Goal: Task Accomplishment & Management: Check status

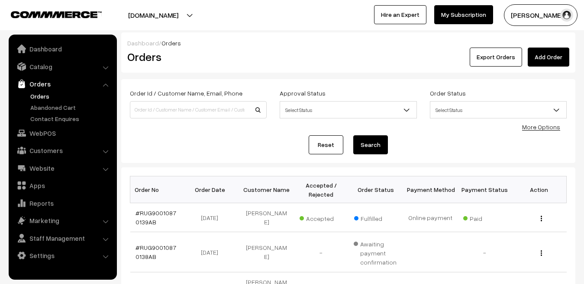
click at [136, 43] on link "Dashboard" at bounding box center [143, 42] width 32 height 7
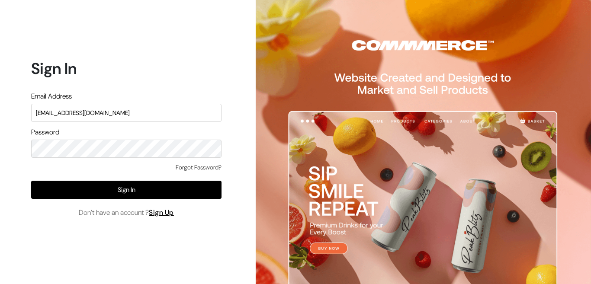
type input "conayu169@gmail.com"
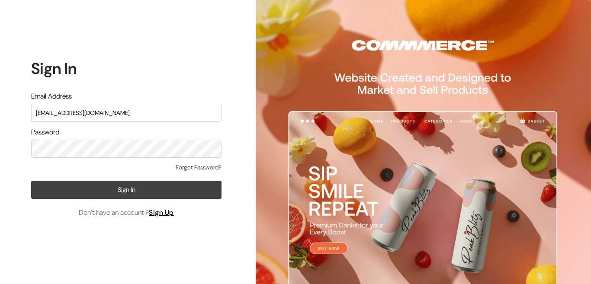
click at [114, 188] on button "Sign In" at bounding box center [126, 190] width 191 height 18
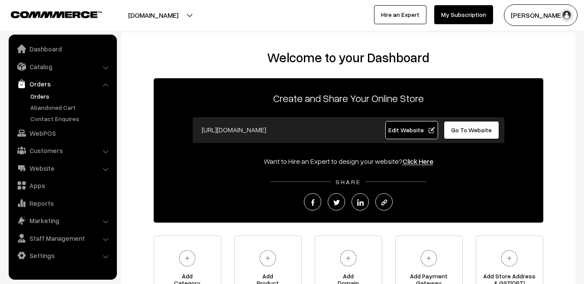
click at [47, 98] on link "Orders" at bounding box center [71, 96] width 86 height 9
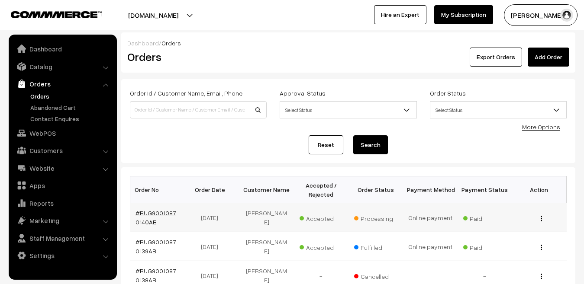
click at [159, 215] on link "#RUG90010870140AB" at bounding box center [156, 218] width 41 height 16
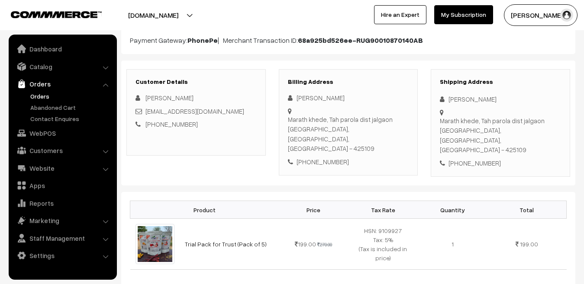
scroll to position [95, 0]
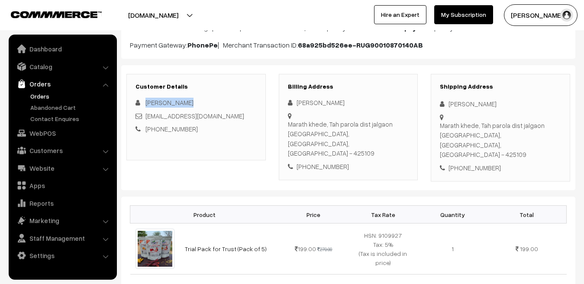
drag, startPoint x: 180, startPoint y: 103, endPoint x: 146, endPoint y: 102, distance: 33.8
click at [146, 102] on div "[PERSON_NAME]" at bounding box center [196, 103] width 121 height 10
copy span "[PERSON_NAME]"
drag, startPoint x: 238, startPoint y: 116, endPoint x: 146, endPoint y: 118, distance: 91.4
click at [146, 118] on div "[EMAIL_ADDRESS][DOMAIN_NAME]" at bounding box center [196, 116] width 121 height 10
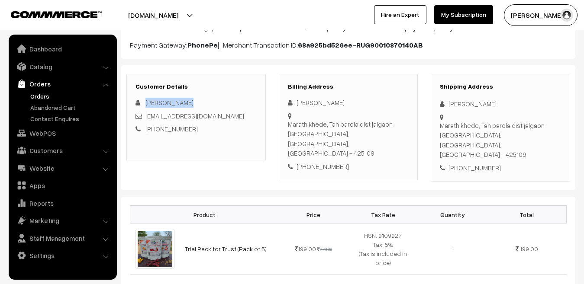
copy link "[EMAIL_ADDRESS][DOMAIN_NAME]"
drag, startPoint x: 189, startPoint y: 130, endPoint x: 157, endPoint y: 129, distance: 32.1
click at [157, 129] on div "[PHONE_NUMBER]" at bounding box center [196, 129] width 121 height 10
copy link "8605415576"
drag, startPoint x: 449, startPoint y: 116, endPoint x: 470, endPoint y: 129, distance: 24.5
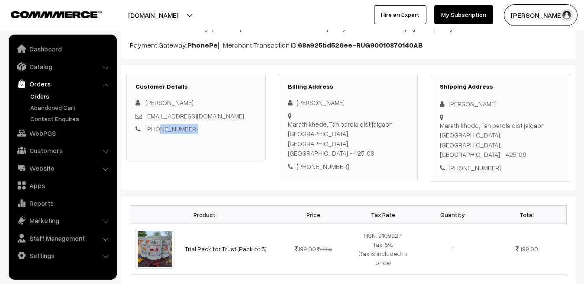
click at [470, 129] on div "Marath khede, Tah parola dist jalgaon [GEOGRAPHIC_DATA], [GEOGRAPHIC_DATA], [GE…" at bounding box center [500, 140] width 121 height 39
copy div "Marath khede, Tah parola dist jalgaon Jalgaon,"
drag, startPoint x: 472, startPoint y: 127, endPoint x: 504, endPoint y: 128, distance: 32.9
click at [504, 128] on div "Marath khede, Tah parola dist jalgaon [GEOGRAPHIC_DATA], [GEOGRAPHIC_DATA], [GE…" at bounding box center [500, 140] width 121 height 39
copy div "[GEOGRAPHIC_DATA]"
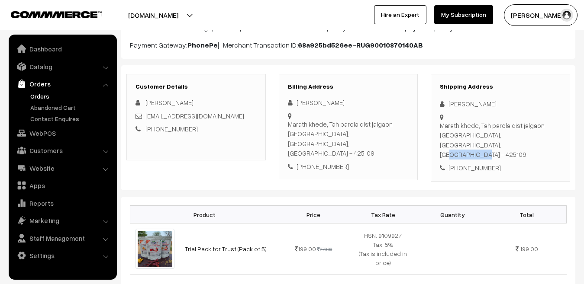
drag, startPoint x: 546, startPoint y: 128, endPoint x: 526, endPoint y: 129, distance: 20.4
click at [526, 129] on div "Marath khede, Tah parola dist jalgaon [GEOGRAPHIC_DATA], [GEOGRAPHIC_DATA], [GE…" at bounding box center [500, 140] width 121 height 39
copy div "425109"
drag, startPoint x: 468, startPoint y: 128, endPoint x: 449, endPoint y: 129, distance: 19.5
click at [449, 129] on div "Marath khede, Tah parola dist jalgaon Jalgaon, Maharashtra, India - 425109" at bounding box center [500, 140] width 121 height 39
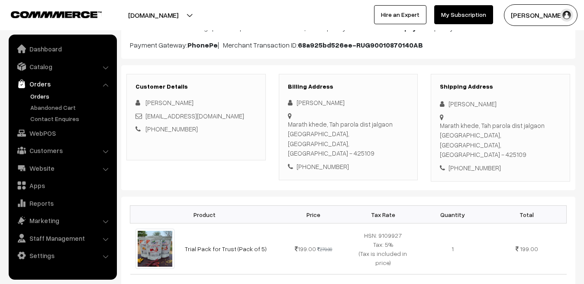
copy div "Jalgaon"
drag, startPoint x: 189, startPoint y: 130, endPoint x: 157, endPoint y: 131, distance: 32.1
click at [157, 131] on div "+91 8605415576" at bounding box center [196, 129] width 121 height 10
copy link "8605415576"
